Goal: Information Seeking & Learning: Learn about a topic

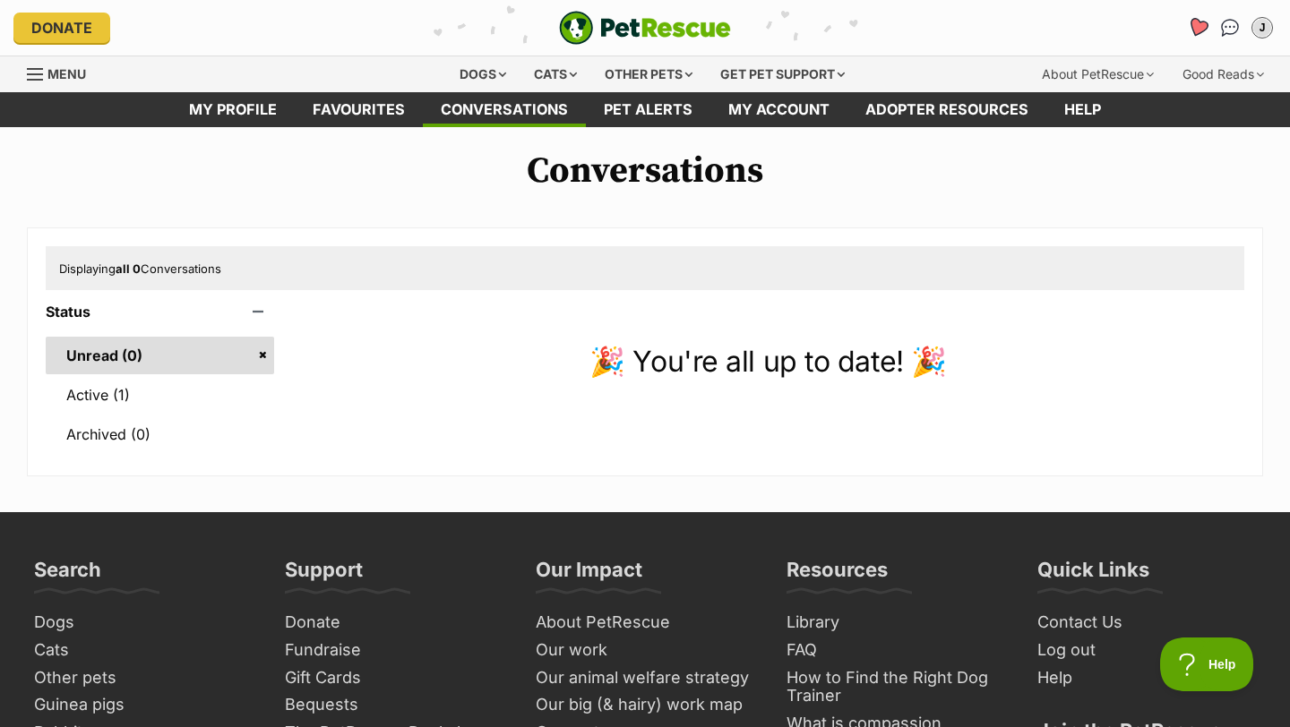
click at [1197, 30] on icon "Favourites" at bounding box center [1197, 27] width 21 height 21
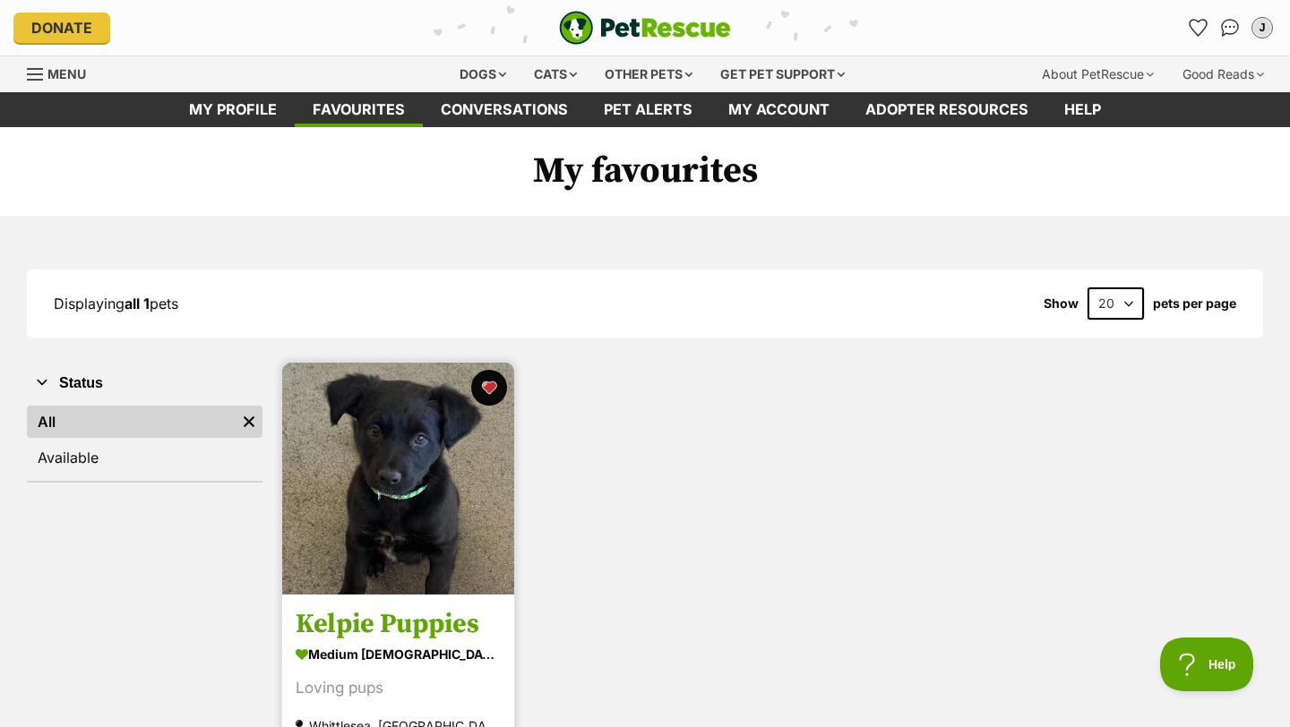
click at [390, 640] on h3 "Kelpie Puppies" at bounding box center [398, 625] width 205 height 34
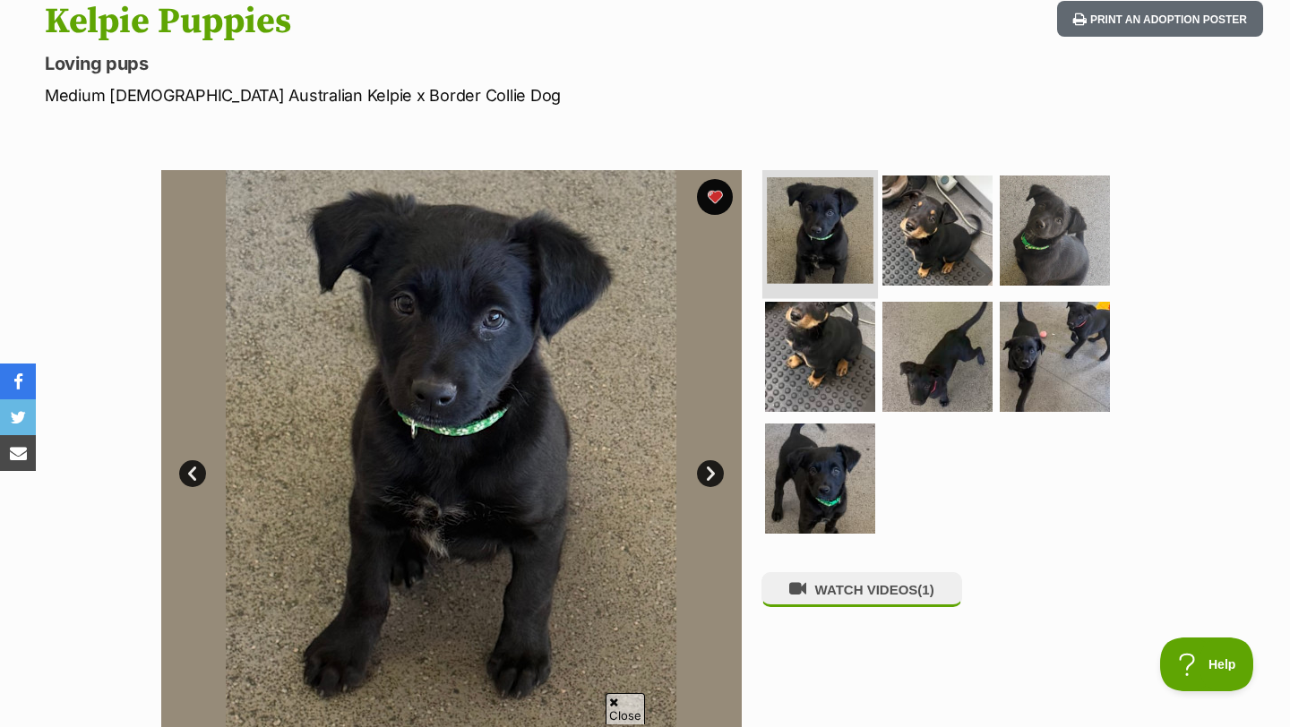
click at [807, 213] on img at bounding box center [820, 230] width 107 height 107
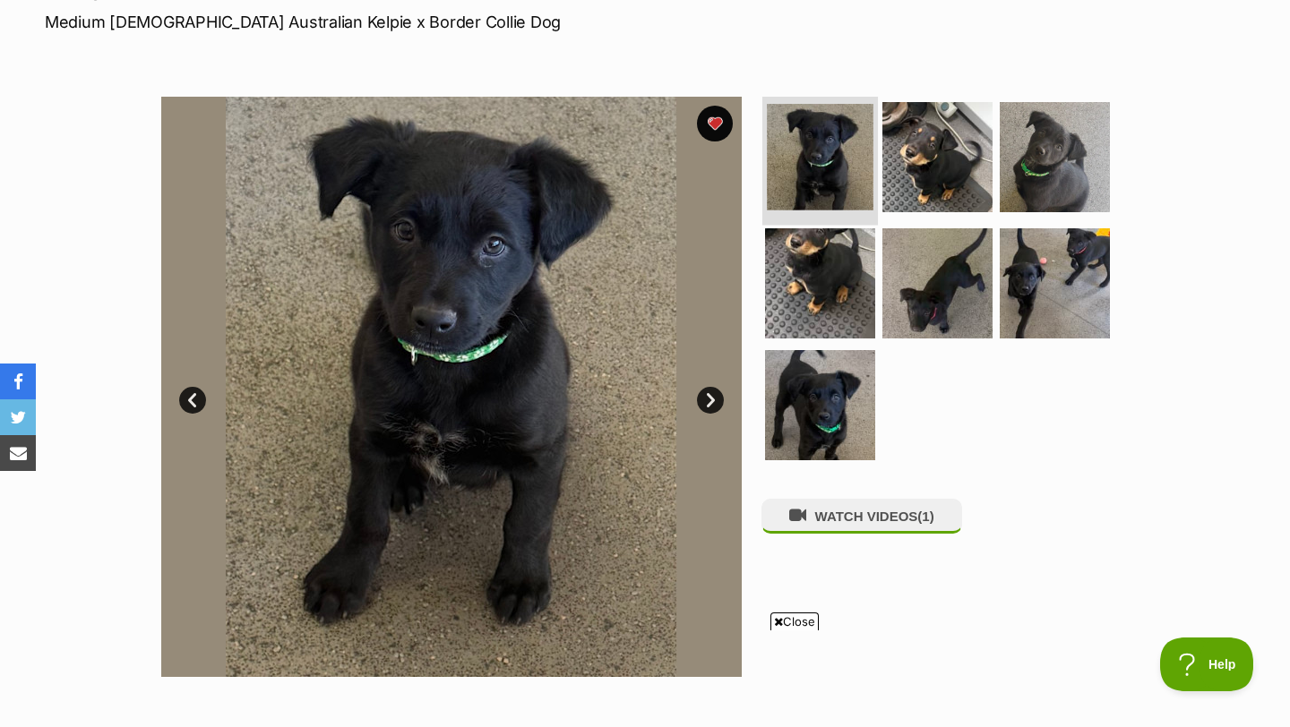
scroll to position [281, 0]
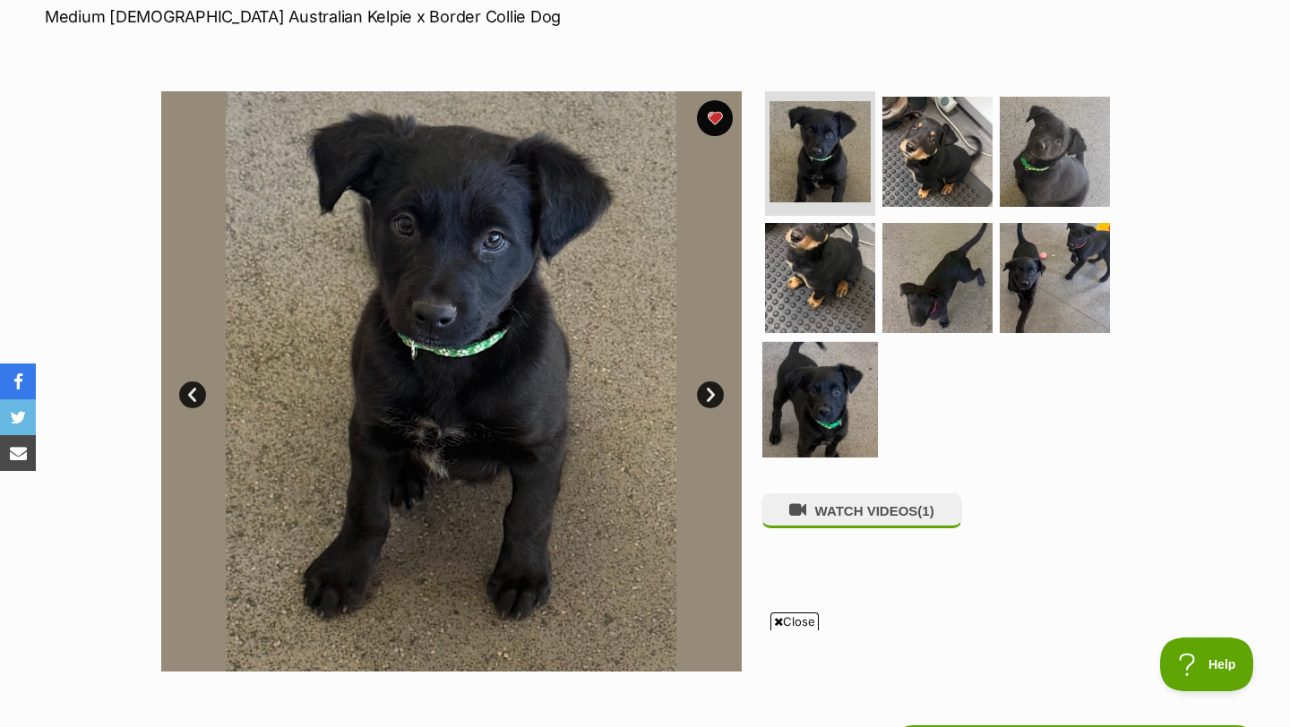
click at [817, 427] on img at bounding box center [820, 400] width 116 height 116
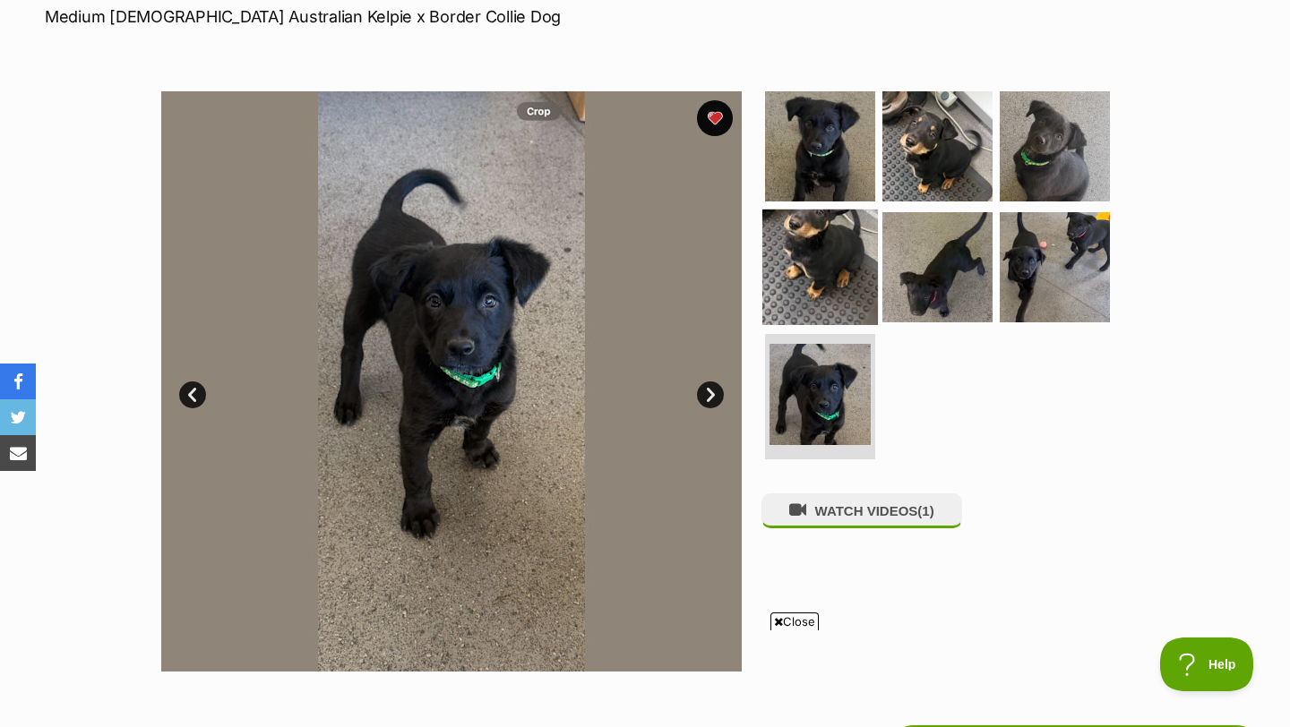
click at [809, 263] on img at bounding box center [820, 268] width 116 height 116
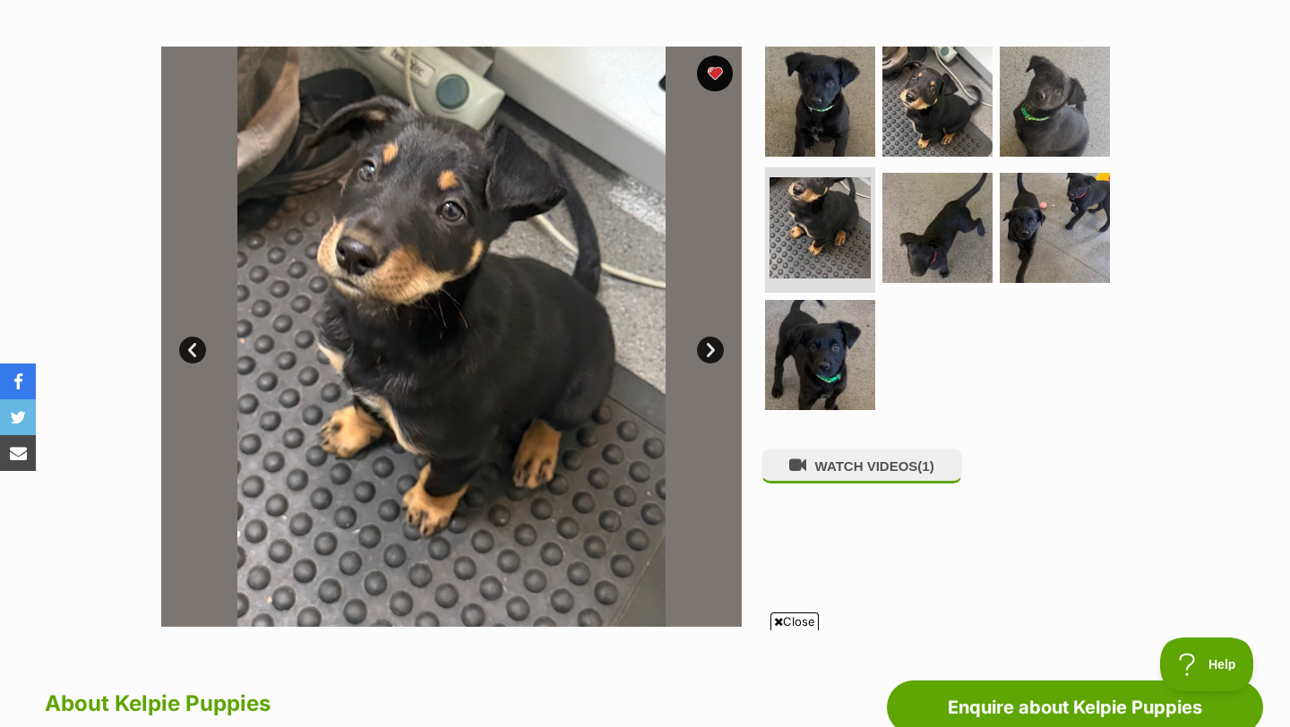
scroll to position [279, 0]
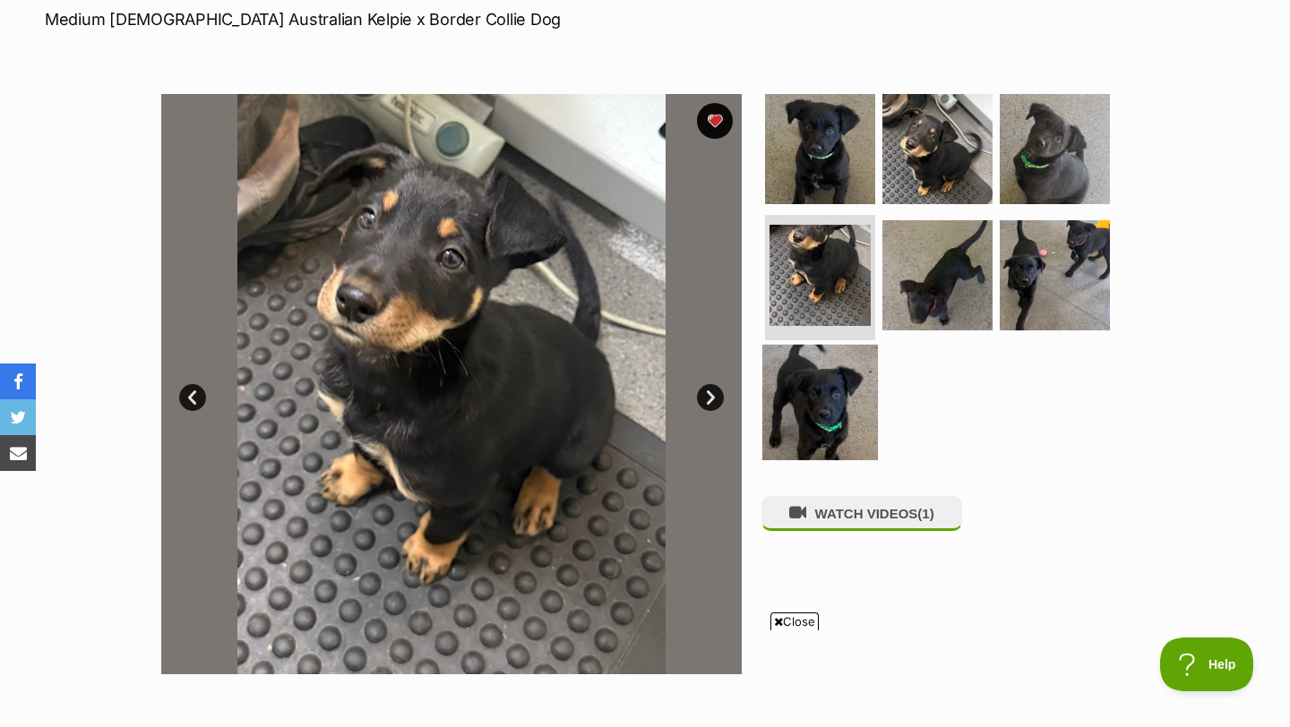
click at [816, 372] on img at bounding box center [820, 403] width 116 height 116
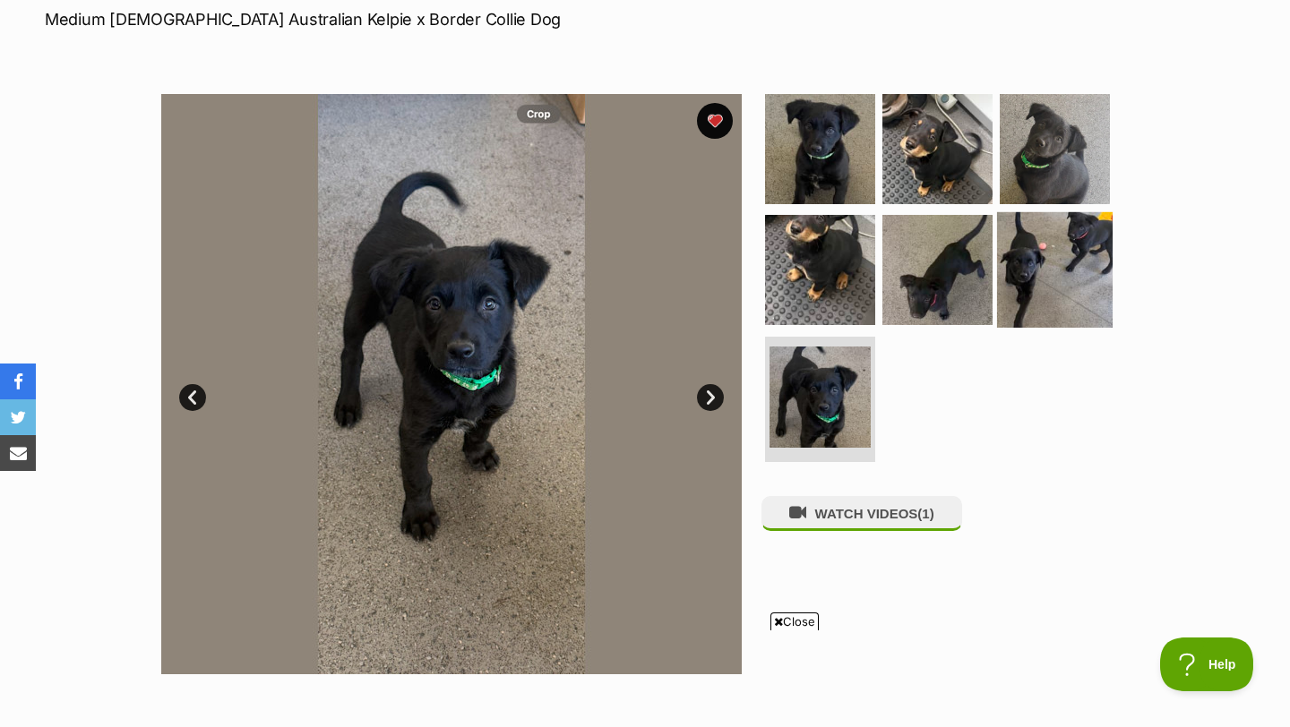
click at [1001, 291] on img at bounding box center [1055, 270] width 116 height 116
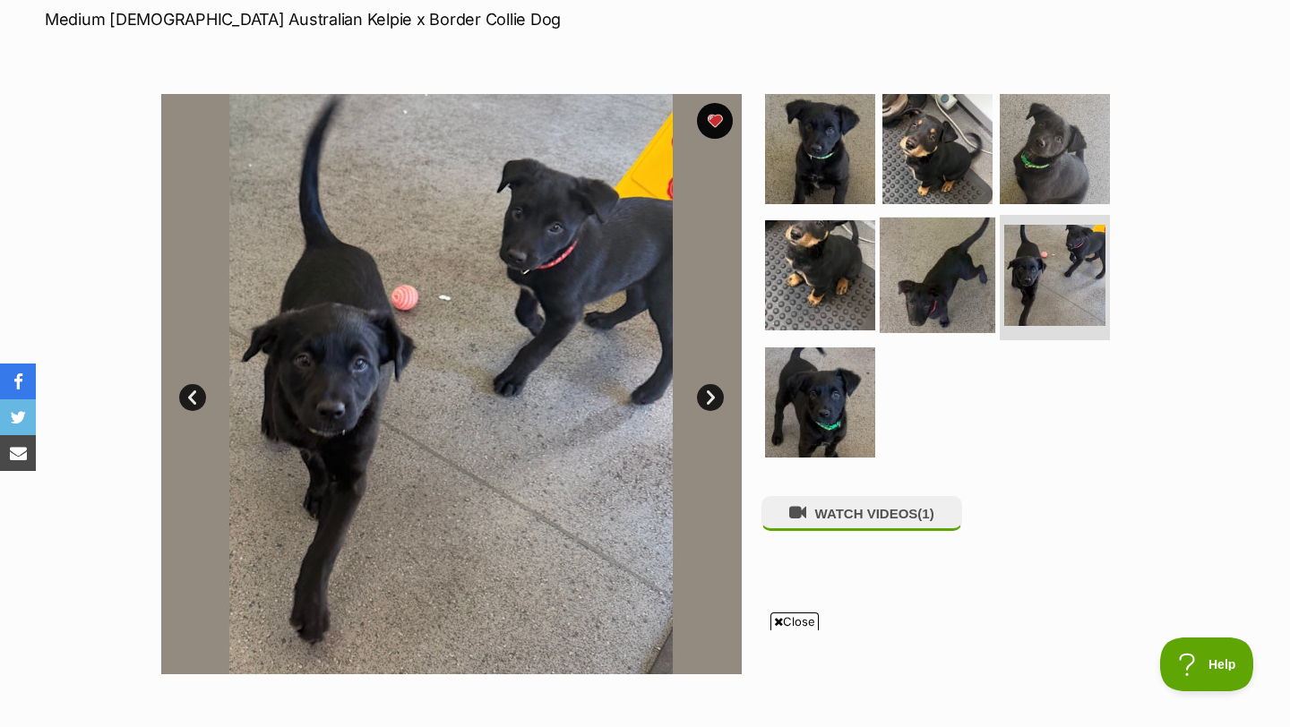
click at [958, 291] on img at bounding box center [938, 276] width 116 height 116
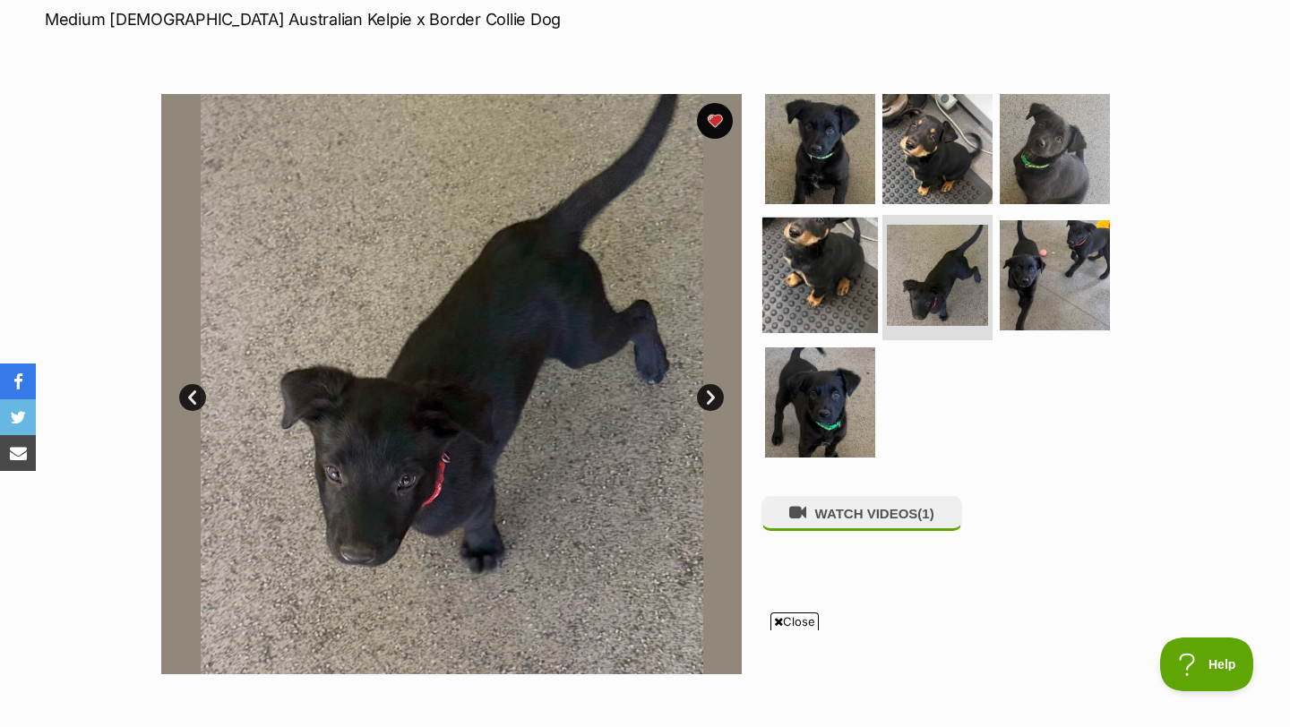
click at [861, 273] on img at bounding box center [820, 276] width 116 height 116
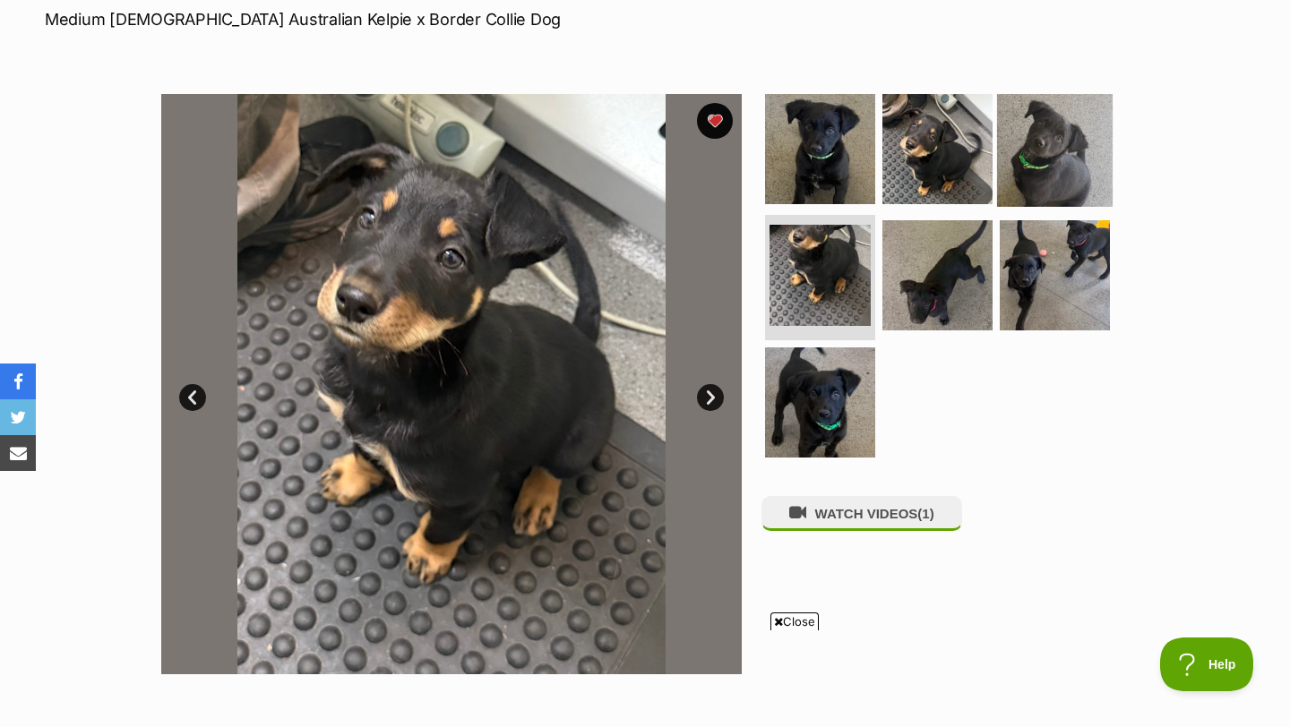
click at [1034, 129] on img at bounding box center [1055, 148] width 116 height 116
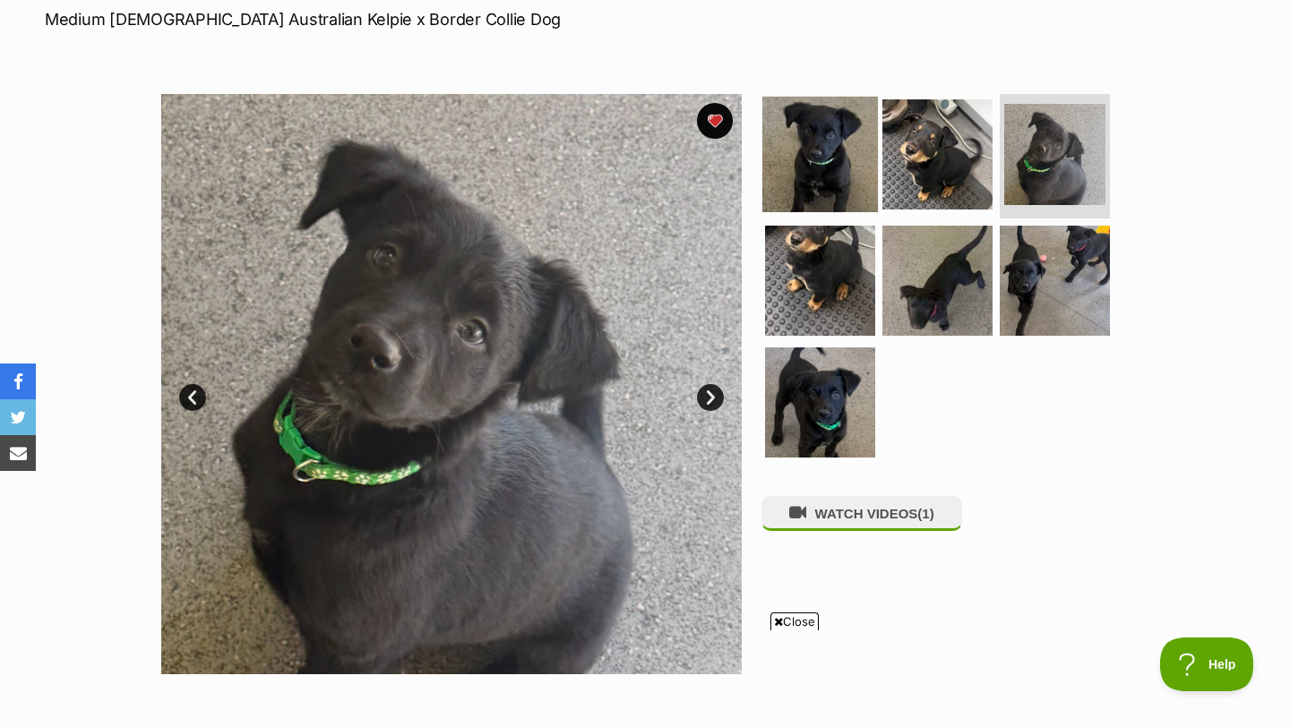
click at [823, 155] on img at bounding box center [820, 154] width 116 height 116
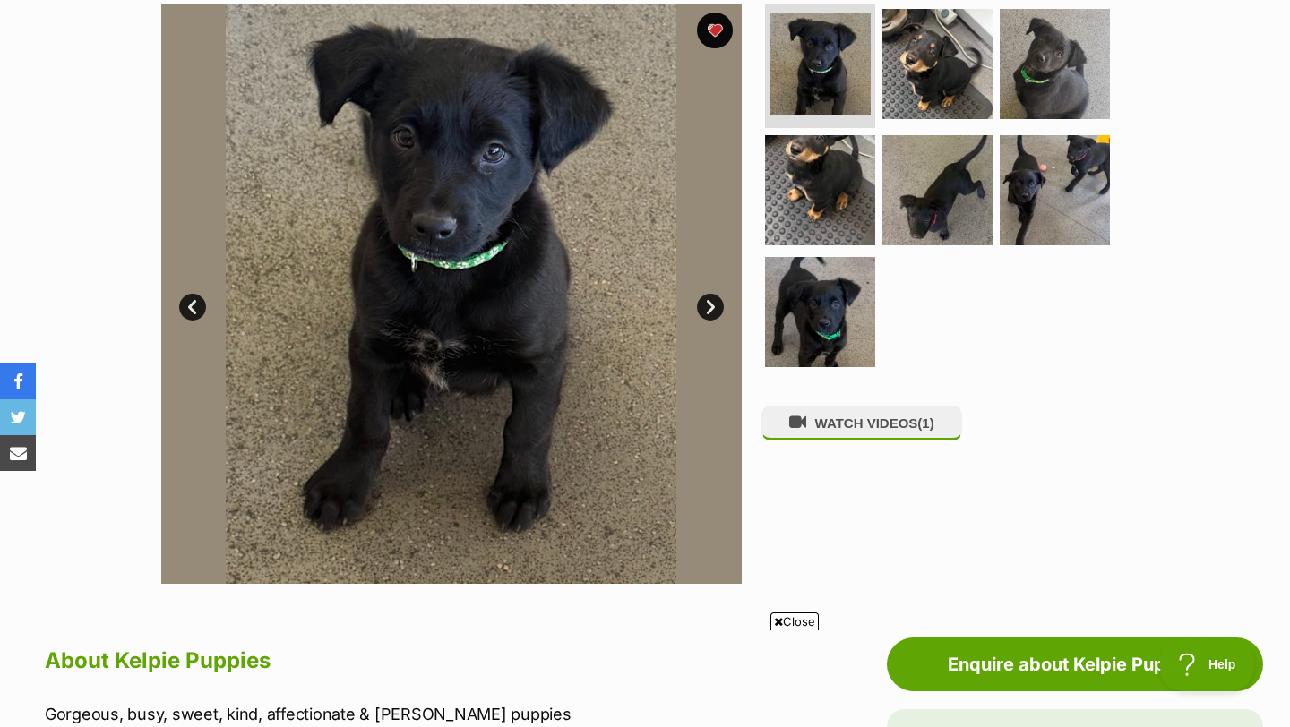
scroll to position [385, 0]
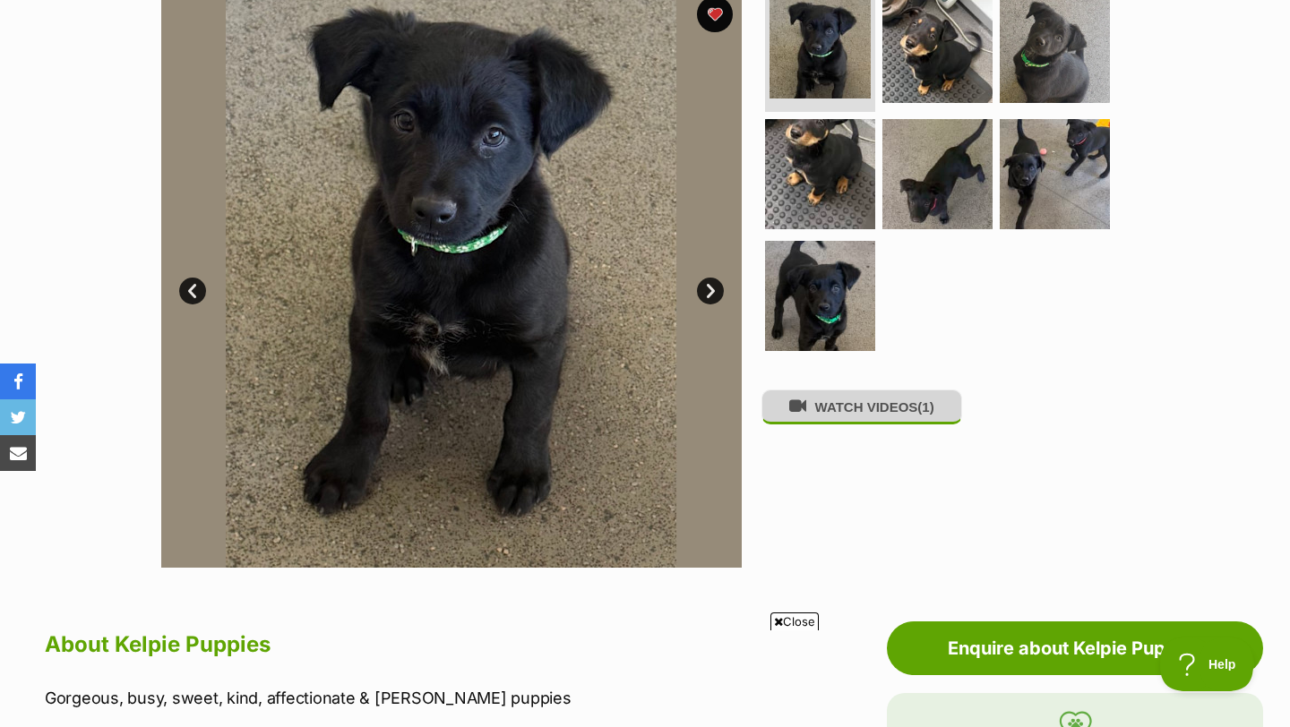
click at [816, 400] on button "WATCH VIDEOS (1)" at bounding box center [861, 407] width 201 height 35
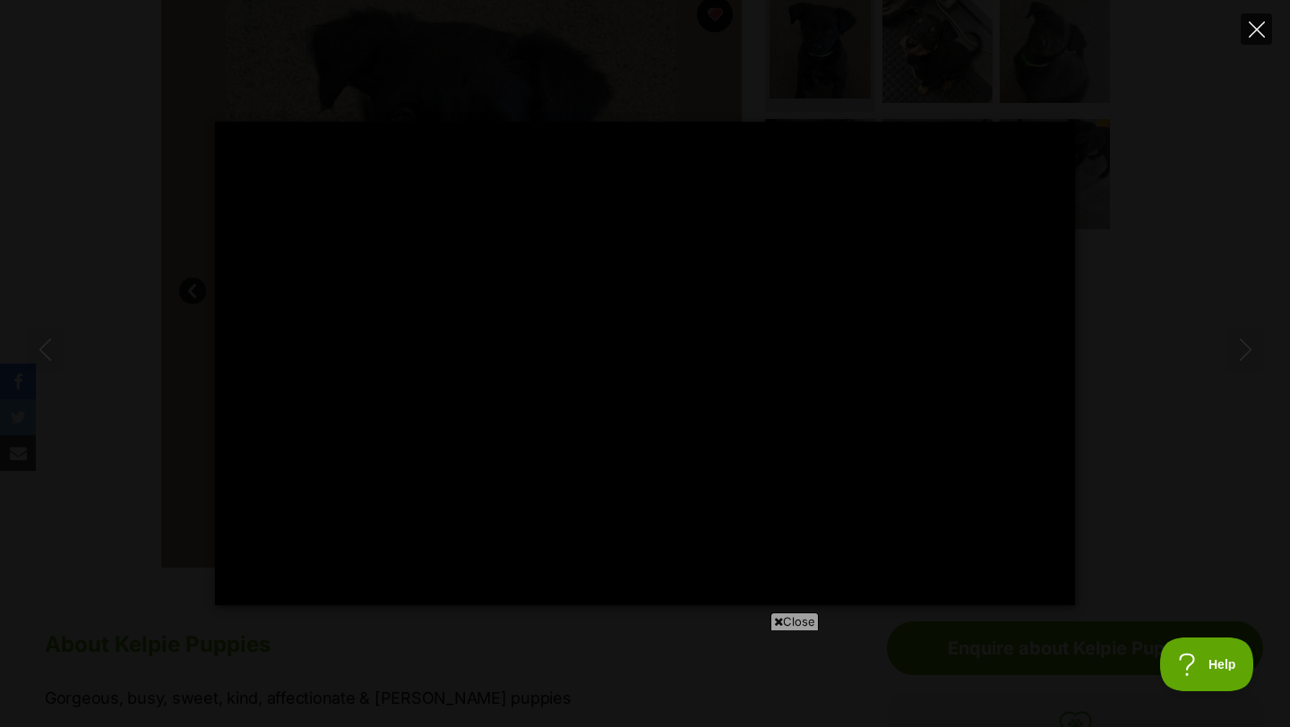
click at [1259, 34] on icon "Close" at bounding box center [1257, 29] width 16 height 16
type input "27.61"
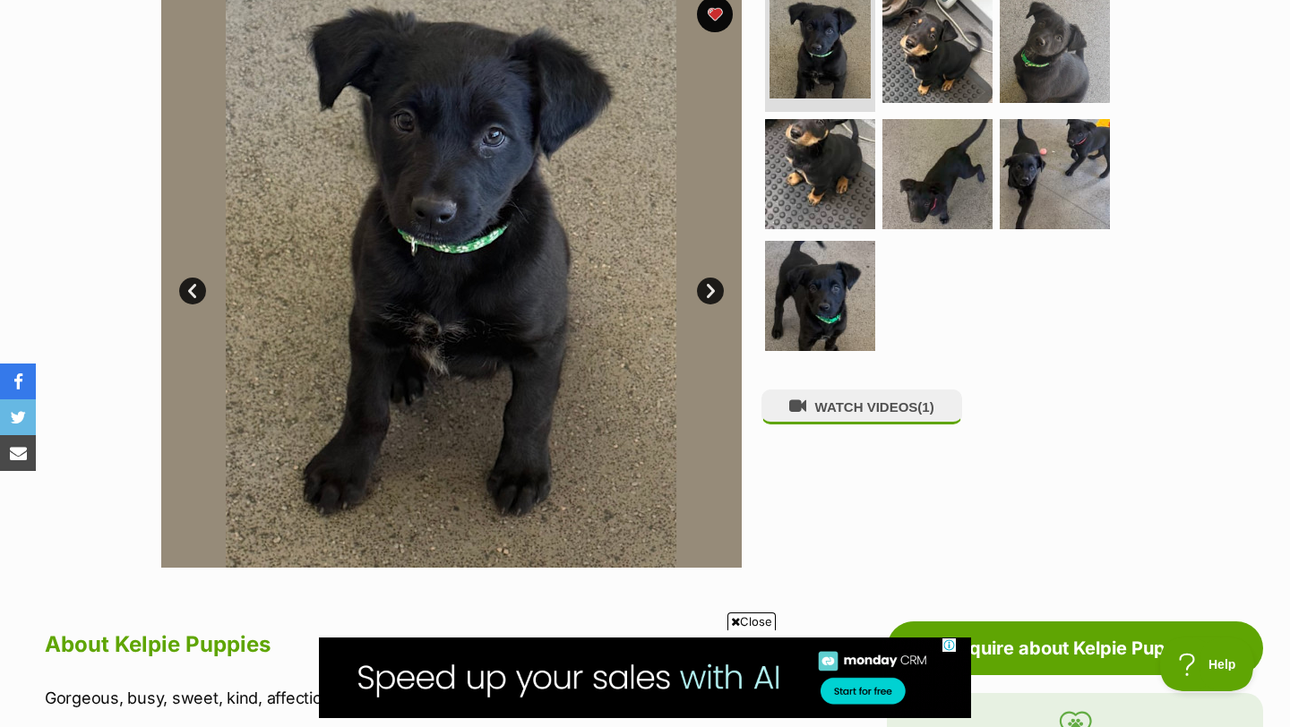
scroll to position [0, 0]
